Goal: Go to known website: Access a specific website the user already knows

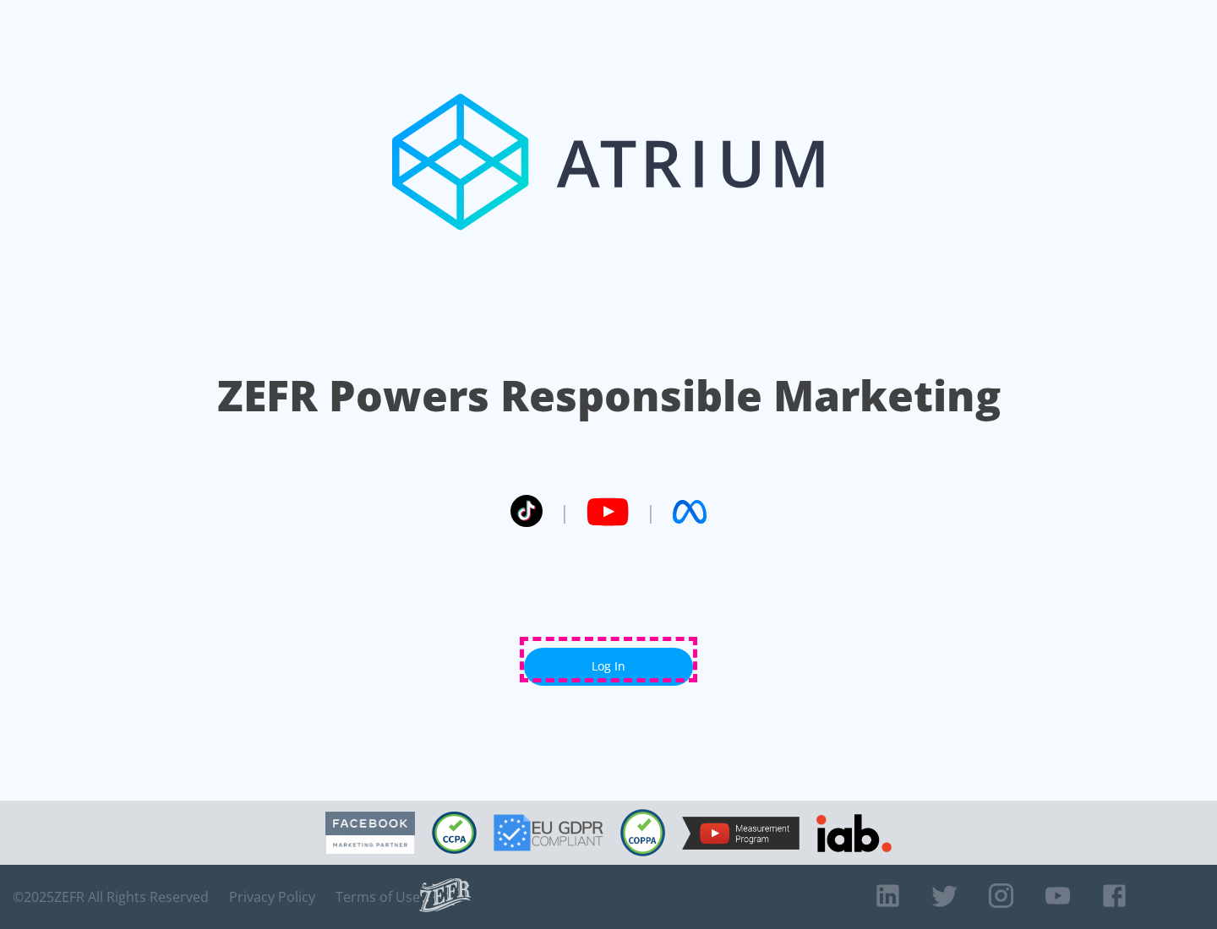
click at [608, 660] on link "Log In" at bounding box center [608, 667] width 169 height 38
